Goal: Information Seeking & Learning: Learn about a topic

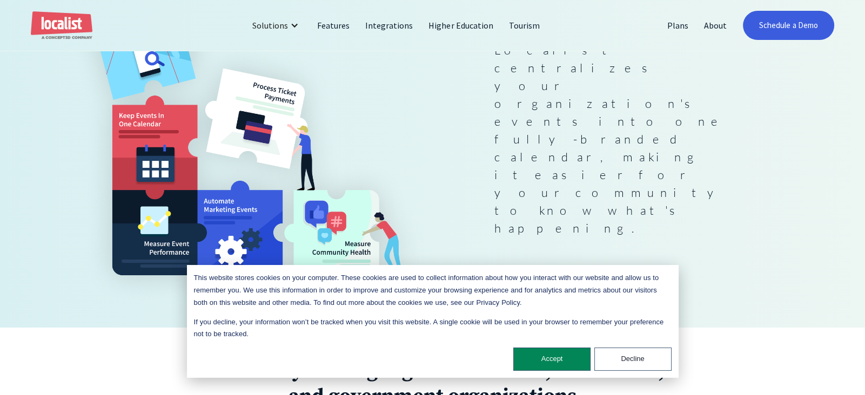
scroll to position [251, 0]
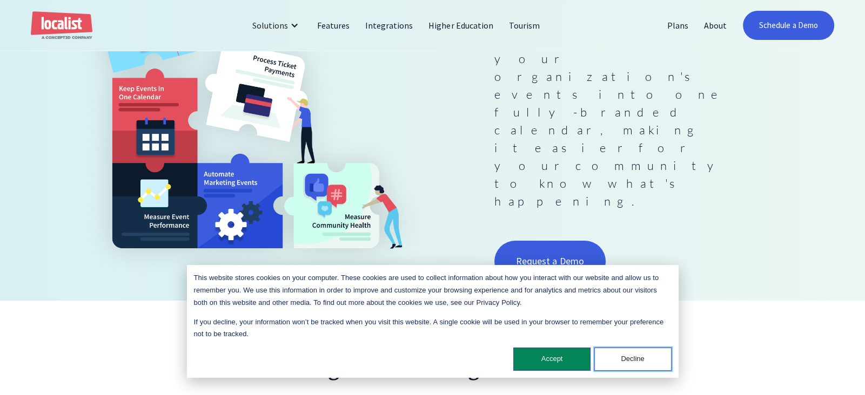
click at [631, 356] on button "Decline" at bounding box center [632, 359] width 77 height 23
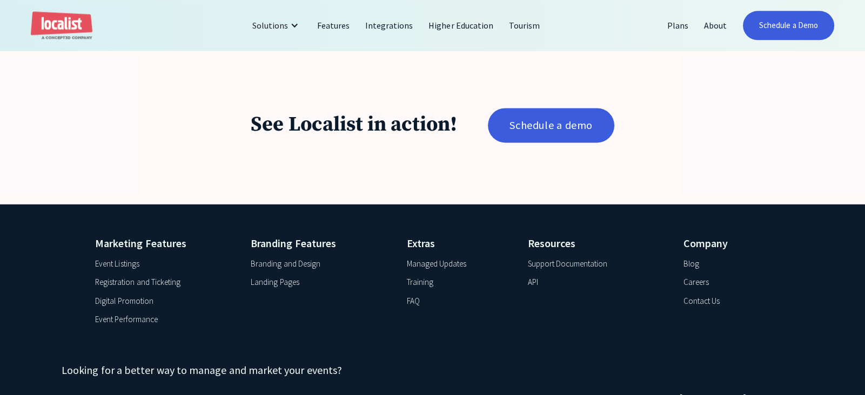
scroll to position [1865, 0]
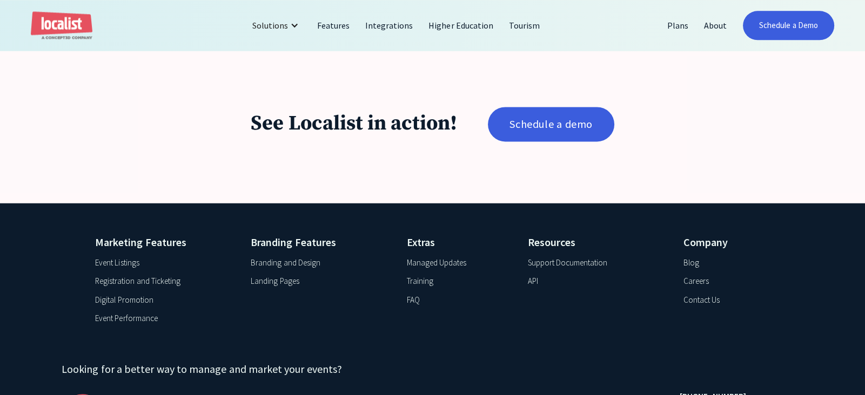
click at [419, 294] on div "FAQ" at bounding box center [412, 300] width 13 height 12
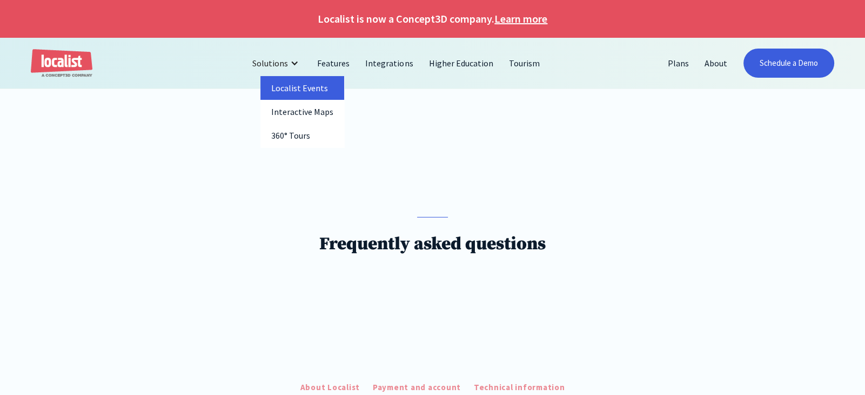
click at [309, 83] on link "Localist Events" at bounding box center [302, 88] width 84 height 24
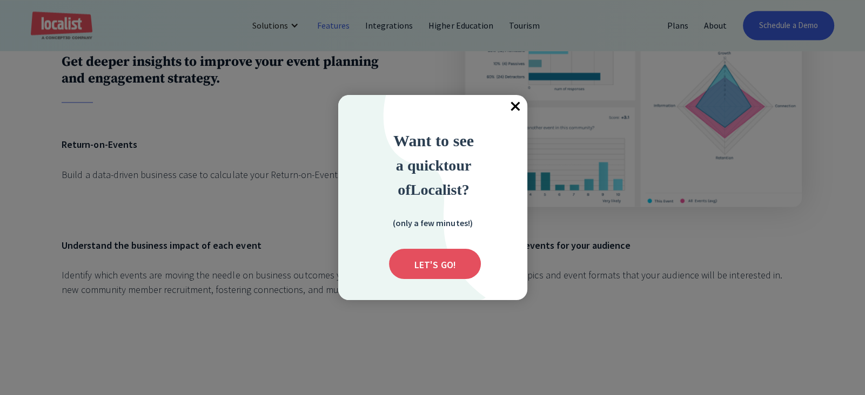
scroll to position [2289, 0]
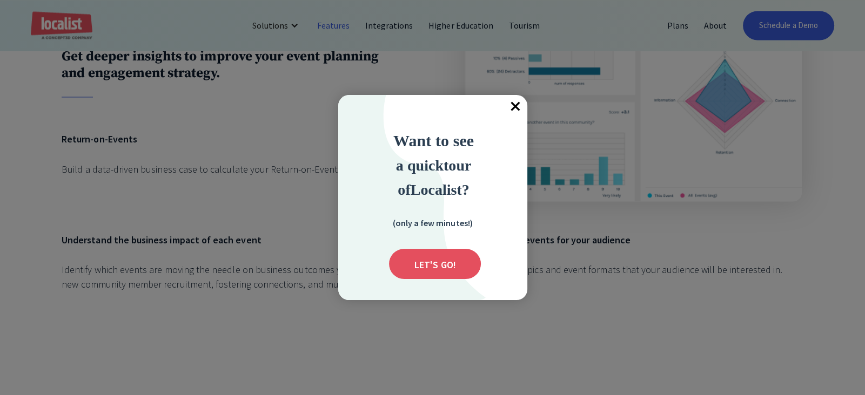
click at [503, 119] on div "(only a few minutes!) Want to see a quick to ur of Localist? LET'S GO! Submit ×…" at bounding box center [432, 197] width 189 height 205
click at [511, 112] on span "×" at bounding box center [515, 107] width 24 height 24
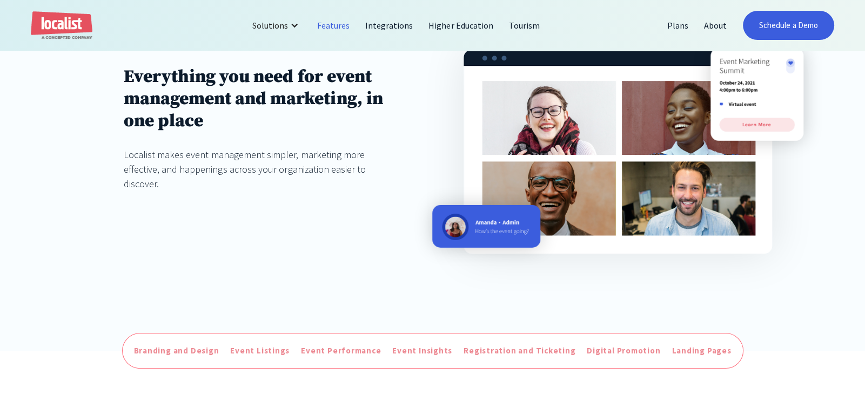
scroll to position [0, 0]
